Goal: Check status: Check status

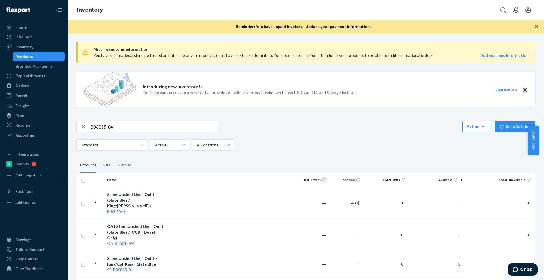
click at [132, 122] on input "B86015-04" at bounding box center [153, 126] width 127 height 11
paste input "P84036-05"
type input "P84036-05"
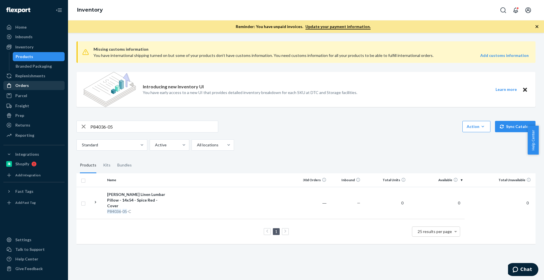
drag, startPoint x: 31, startPoint y: 81, endPoint x: 35, endPoint y: 81, distance: 3.4
click at [31, 82] on div "Orders" at bounding box center [34, 86] width 60 height 8
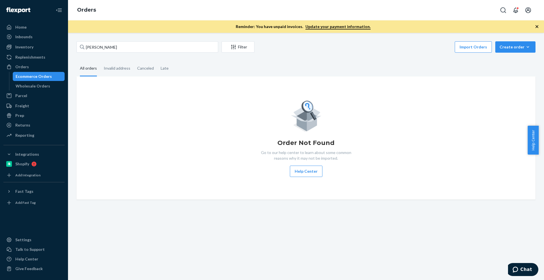
drag, startPoint x: 102, startPoint y: 54, endPoint x: 107, endPoint y: 49, distance: 7.4
click at [102, 54] on div "[PERSON_NAME] Filter Import Orders Create order Ecommerce order Removal order A…" at bounding box center [305, 120] width 467 height 158
click at [107, 49] on input "[PERSON_NAME]" at bounding box center [147, 46] width 142 height 11
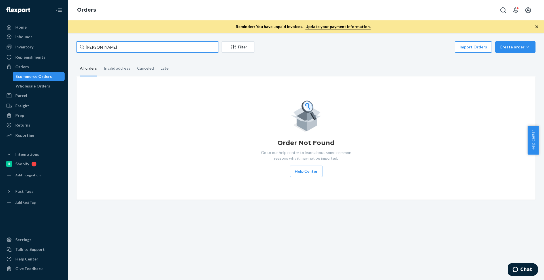
paste input "[PERSON_NAME]"
type input "[PERSON_NAME]"
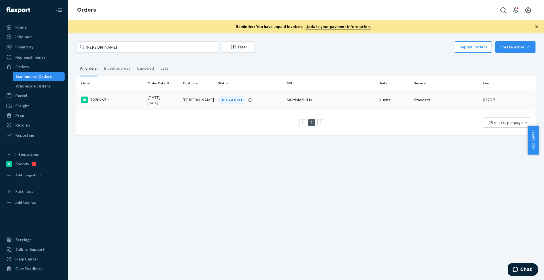
click at [103, 95] on td "7270267-1" at bounding box center [110, 100] width 69 height 20
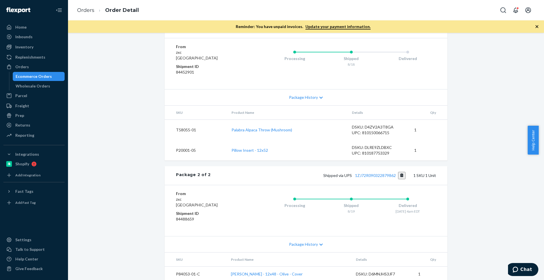
scroll to position [248, 0]
click at [388, 30] on link "1LSCYM1005CFN8U" at bounding box center [373, 27] width 37 height 5
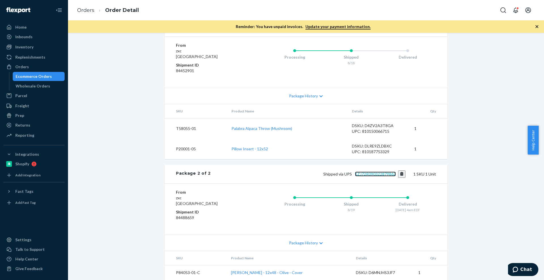
click at [374, 172] on link "1ZJ72R090322879862" at bounding box center [375, 174] width 41 height 5
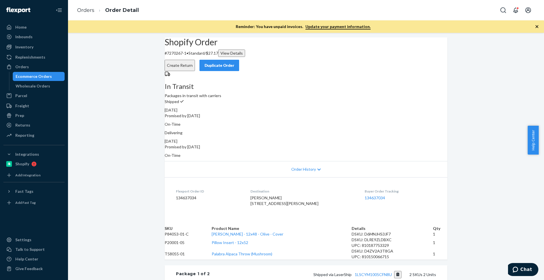
scroll to position [0, 0]
click at [48, 40] on div "Inbounds" at bounding box center [34, 37] width 60 height 8
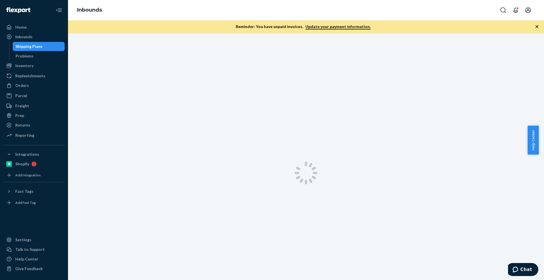
click at [43, 44] on div "Shipping Plans" at bounding box center [38, 46] width 51 height 8
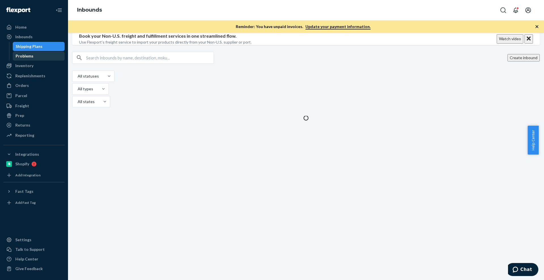
click at [32, 60] on link "Problems" at bounding box center [39, 56] width 52 height 9
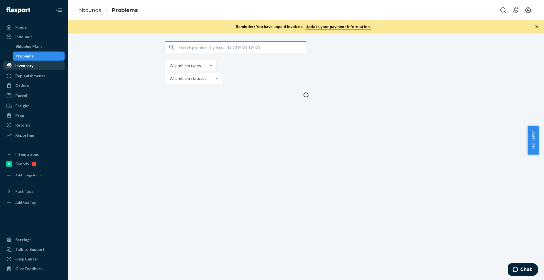
click at [32, 69] on div "Inventory" at bounding box center [34, 66] width 60 height 8
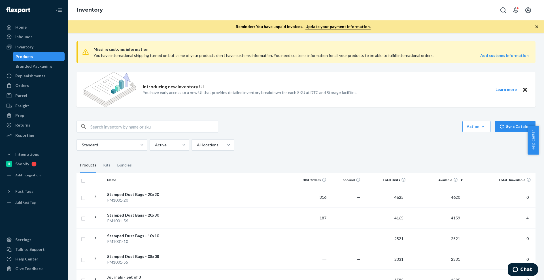
click at [114, 129] on input "text" at bounding box center [153, 126] width 127 height 11
paste input "R161016-03"
type input "R161016-03"
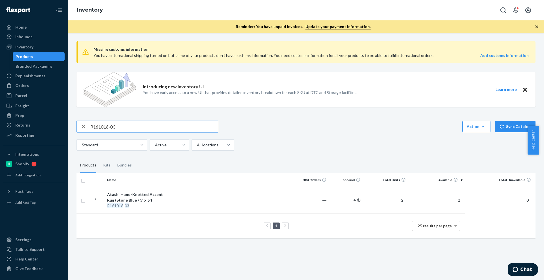
click at [114, 129] on input "R161016-03" at bounding box center [153, 126] width 127 height 11
